Goal: Task Accomplishment & Management: Use online tool/utility

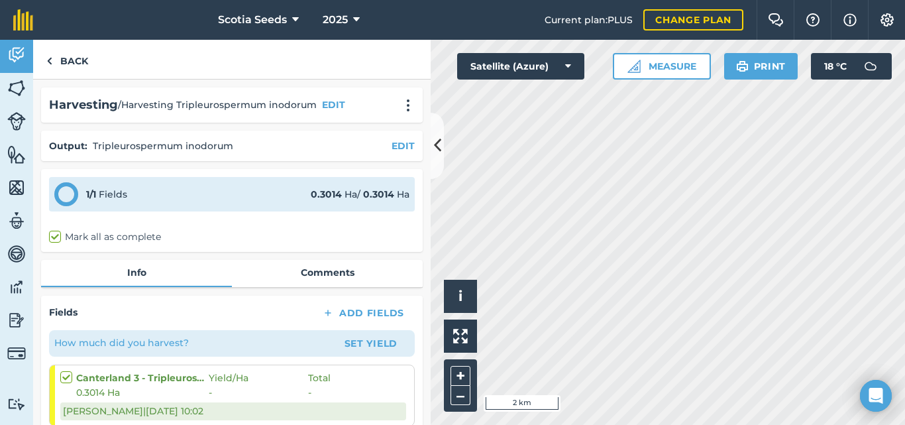
scroll to position [46, 0]
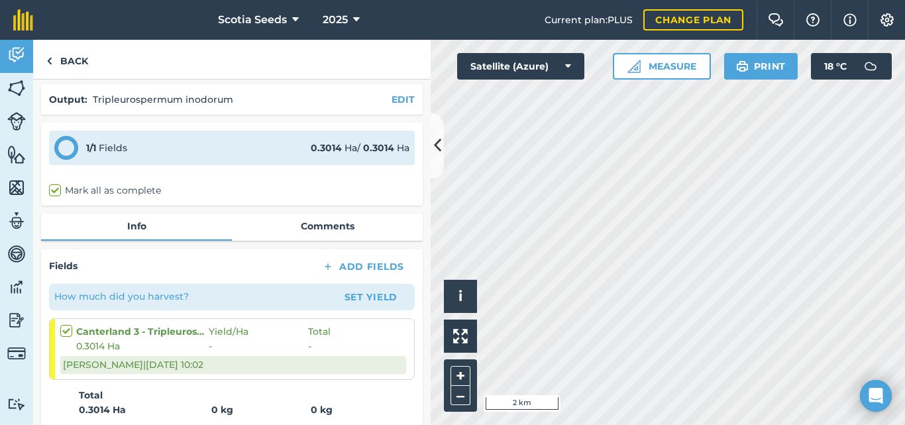
click at [573, 70] on div "Hello i © 2025 TomTom, Microsoft 2 km + – Satellite (Azure) Measure Print 18 ° C" at bounding box center [668, 232] width 474 height 385
click at [62, 64] on link "Back" at bounding box center [67, 59] width 68 height 39
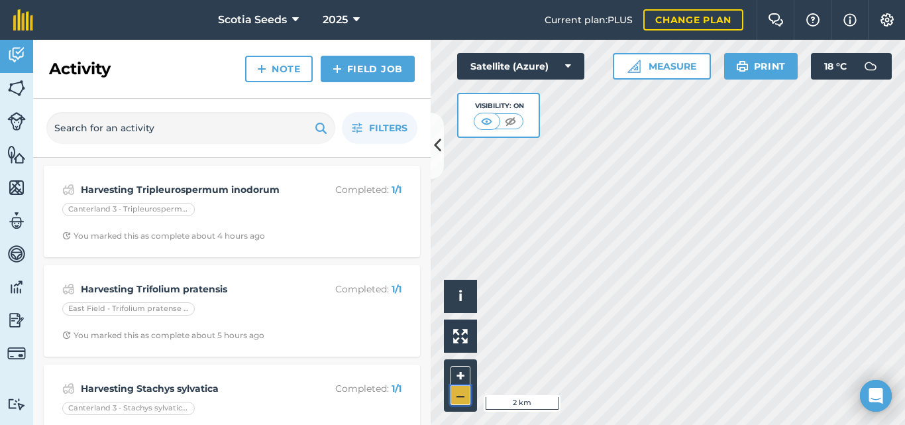
click at [461, 399] on button "–" at bounding box center [460, 395] width 20 height 19
click at [367, 132] on button "Filters" at bounding box center [380, 128] width 76 height 32
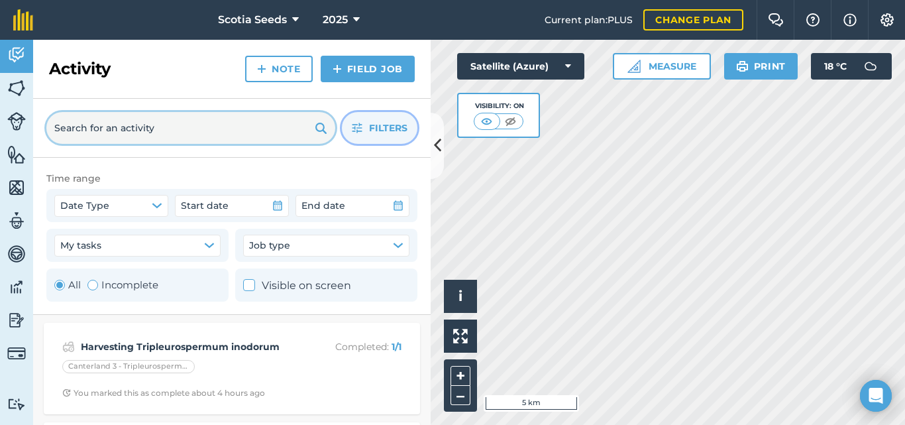
click at [93, 122] on input "text" at bounding box center [190, 128] width 289 height 32
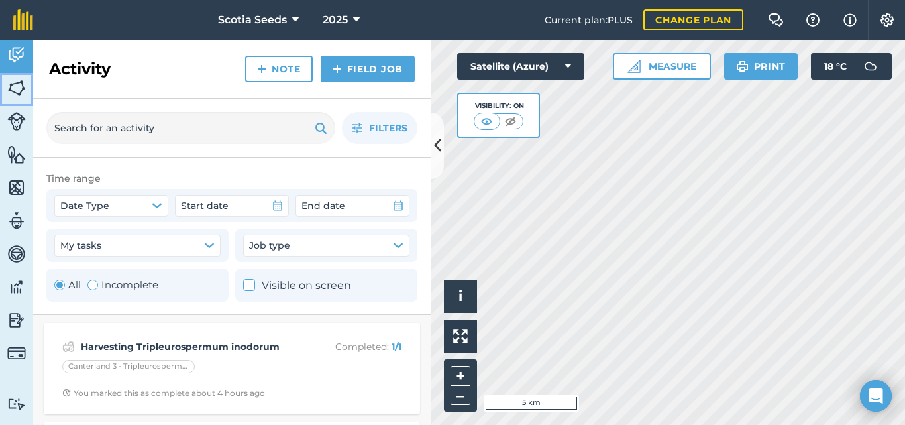
click at [6, 95] on link "Fields" at bounding box center [16, 89] width 33 height 33
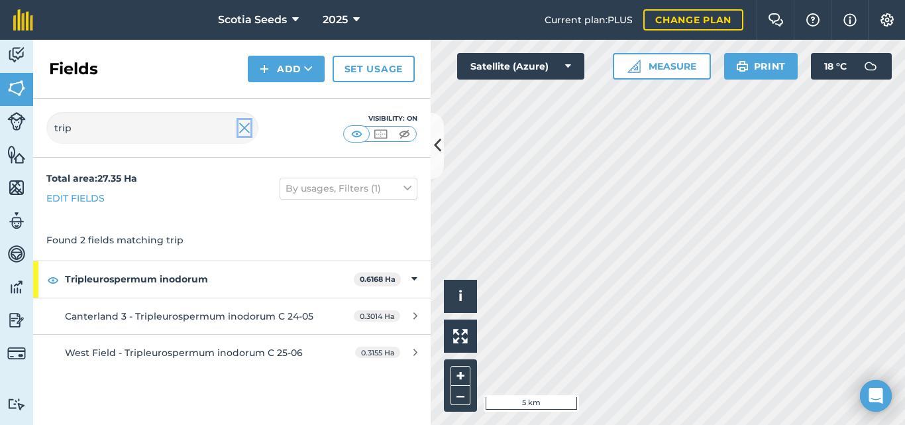
click at [242, 129] on img at bounding box center [244, 128] width 12 height 16
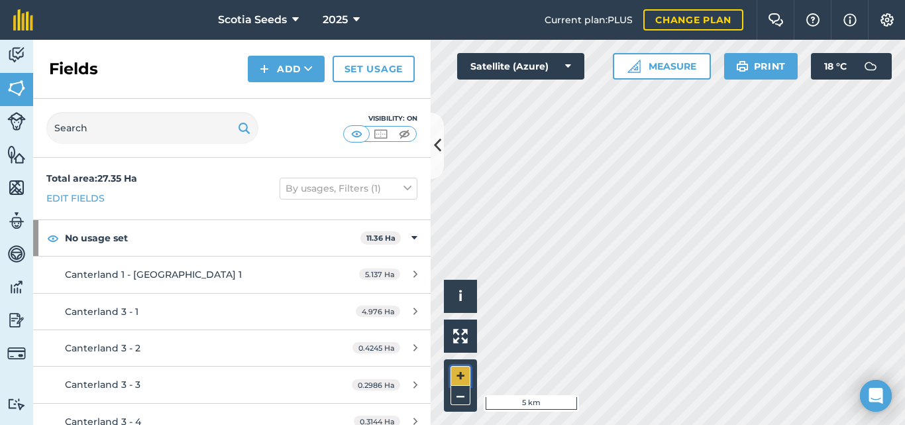
click at [462, 376] on button "+" at bounding box center [460, 376] width 20 height 20
click at [460, 370] on button "+" at bounding box center [460, 376] width 20 height 20
click at [455, 382] on button "+" at bounding box center [460, 376] width 20 height 20
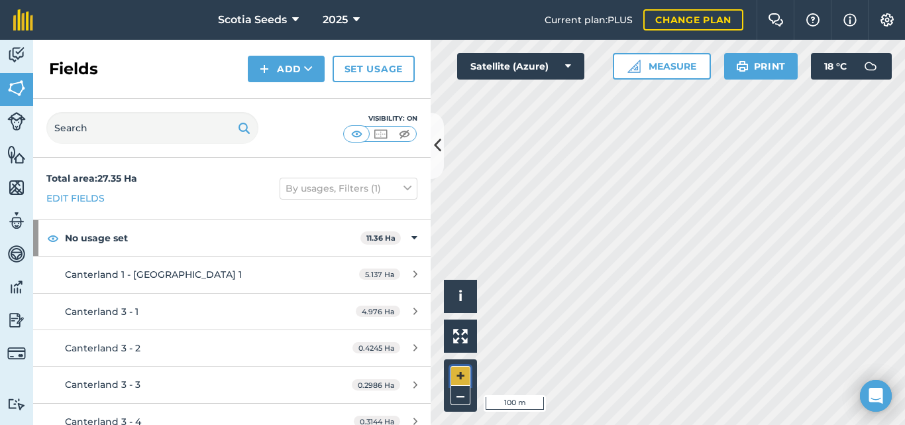
click at [455, 382] on button "+" at bounding box center [460, 376] width 20 height 20
click at [459, 372] on button "+" at bounding box center [460, 376] width 20 height 20
click at [463, 380] on button "+" at bounding box center [460, 376] width 20 height 20
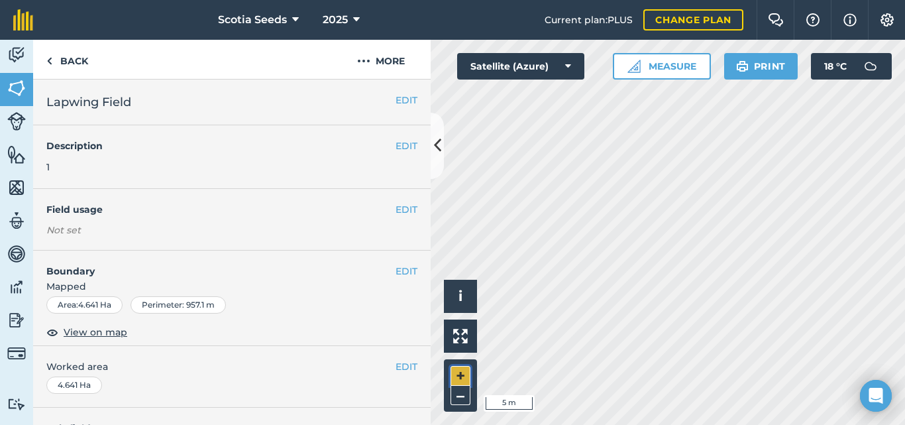
click at [465, 372] on button "+" at bounding box center [460, 376] width 20 height 20
click at [463, 376] on button "+" at bounding box center [460, 376] width 20 height 20
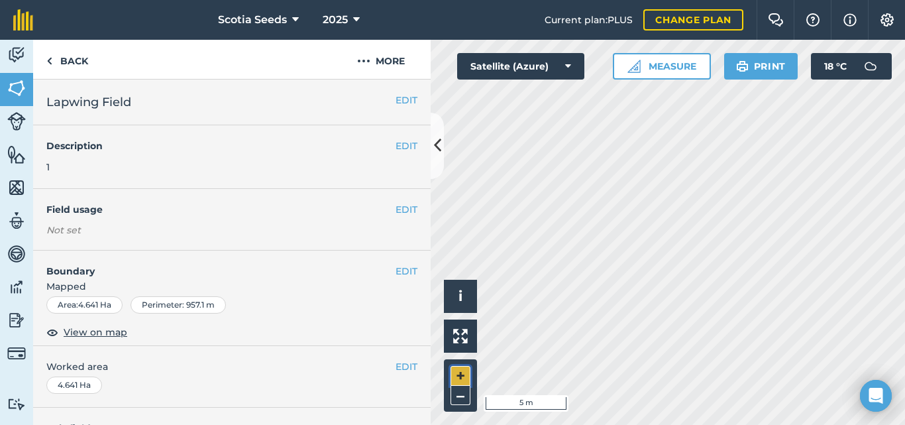
click at [463, 376] on button "+" at bounding box center [460, 376] width 20 height 20
